Goal: Navigation & Orientation: Go to known website

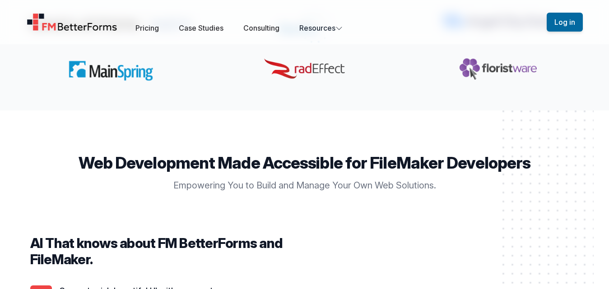
scroll to position [542, 0]
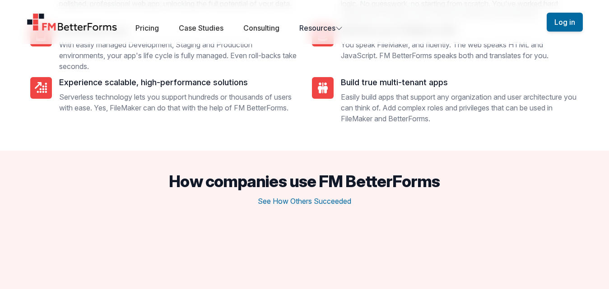
scroll to position [1129, 0]
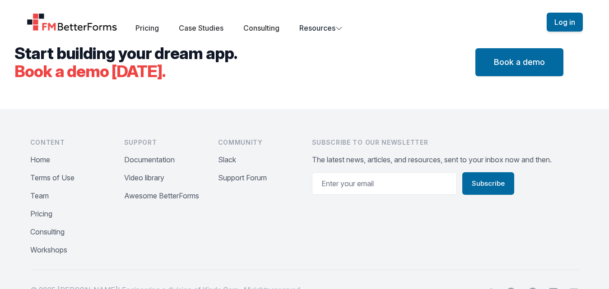
scroll to position [3041, 0]
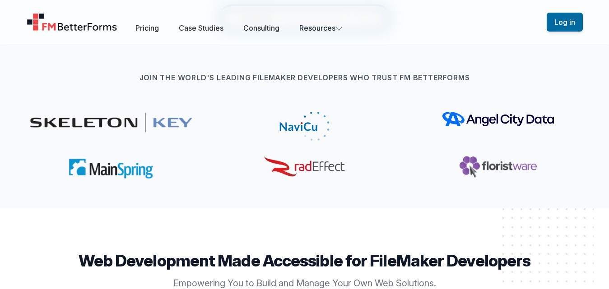
scroll to position [271, 0]
